Goal: Transaction & Acquisition: Obtain resource

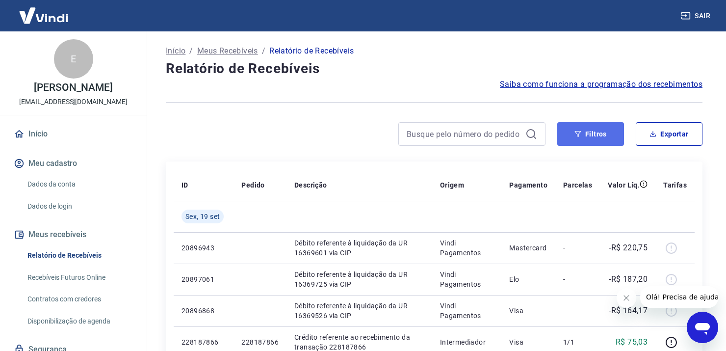
click at [601, 139] on button "Filtros" at bounding box center [590, 134] width 67 height 24
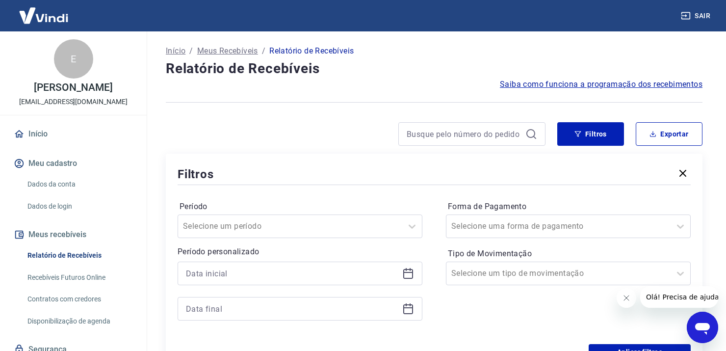
click at [413, 274] on icon at bounding box center [408, 274] width 10 height 10
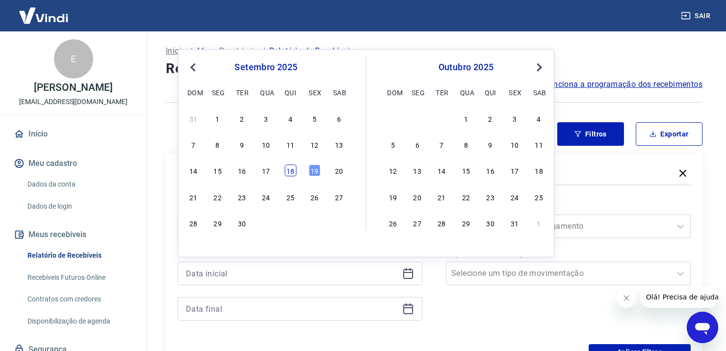
click at [291, 172] on div "18" at bounding box center [291, 171] width 12 height 12
type input "18/09/2025"
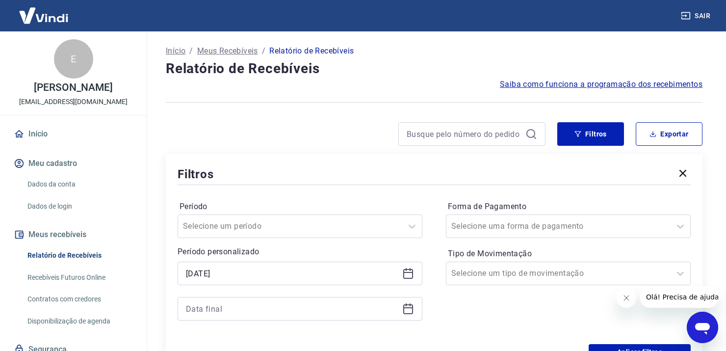
click at [408, 307] on icon at bounding box center [408, 309] width 12 height 12
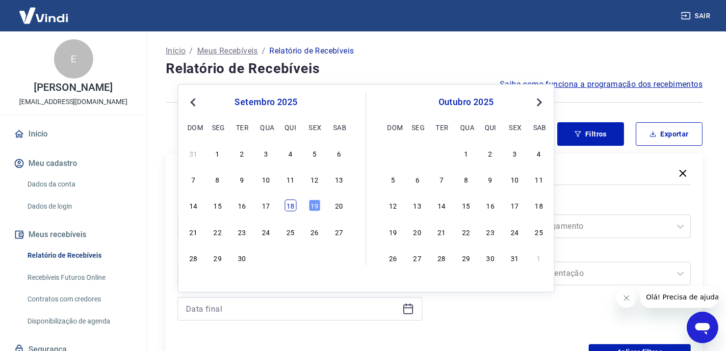
click at [287, 207] on div "18" at bounding box center [291, 206] width 12 height 12
type input "18/09/2025"
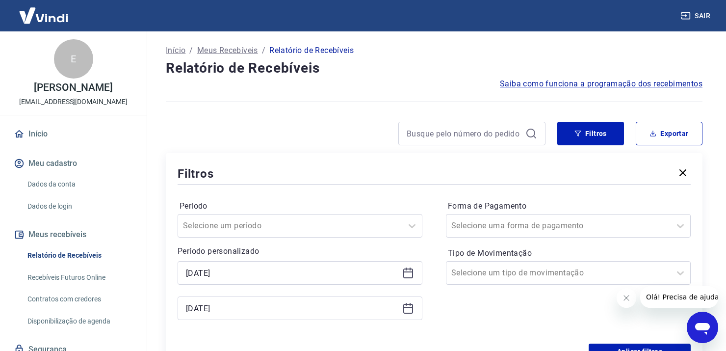
scroll to position [147, 0]
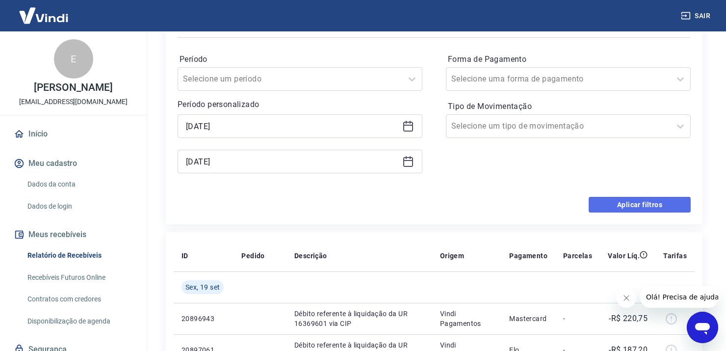
click at [664, 207] on button "Aplicar filtros" at bounding box center [640, 205] width 102 height 16
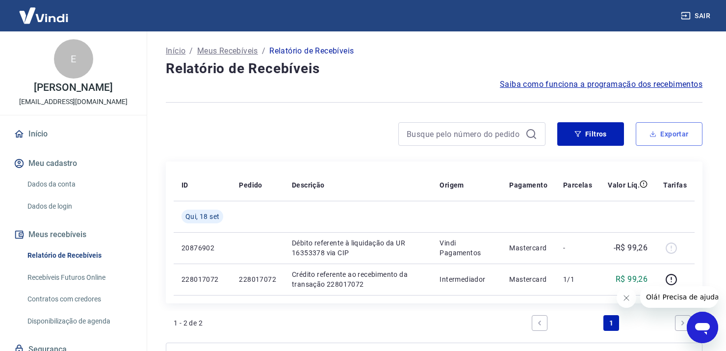
click at [687, 133] on button "Exportar" at bounding box center [669, 134] width 67 height 24
type input "18/09/2025"
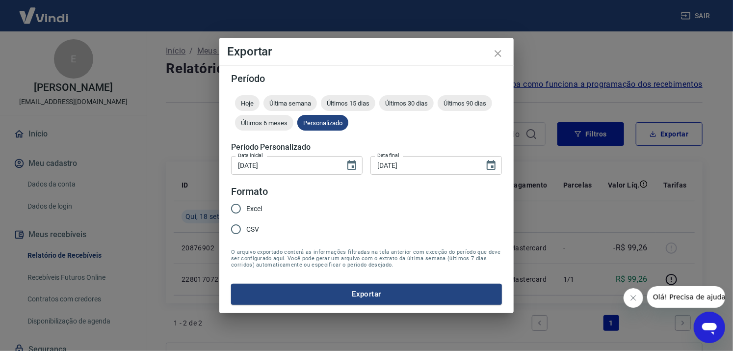
click at [250, 206] on span "Excel" at bounding box center [254, 209] width 16 height 10
click at [246, 206] on input "Excel" at bounding box center [236, 208] width 21 height 21
radio input "true"
click at [405, 295] on button "Exportar" at bounding box center [366, 294] width 271 height 21
